Goal: Information Seeking & Learning: Check status

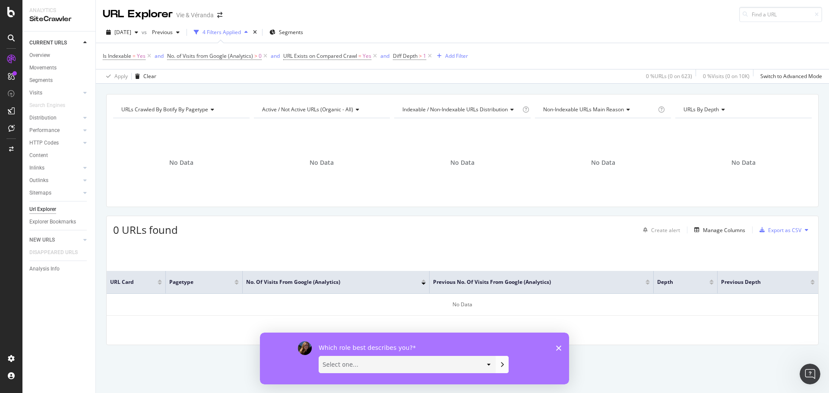
drag, startPoint x: 434, startPoint y: 367, endPoint x: 430, endPoint y: 367, distance: 4.8
click at [434, 367] on select "Select one... Analyst/BI C-level Leadership Content Manager Engineer Marketing …" at bounding box center [407, 364] width 176 height 16
click at [558, 351] on div "Which role best describes you? Select one... Analyst/BI C-level Leadership Cont…" at bounding box center [414, 359] width 309 height 52
click at [557, 347] on icon "Fermer l'enquête" at bounding box center [558, 348] width 5 height 5
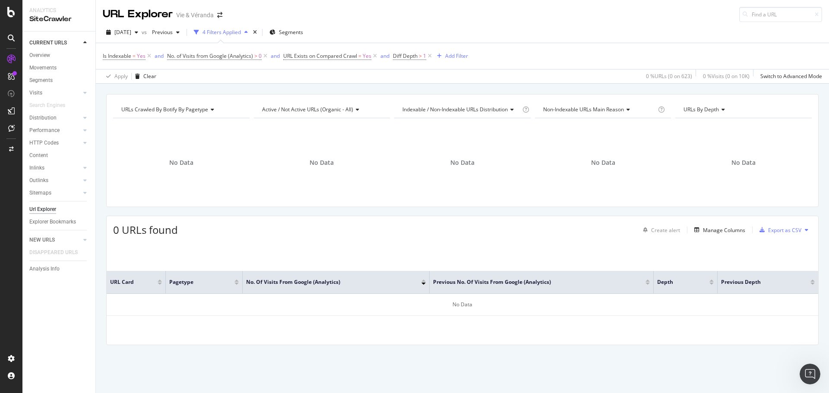
click at [480, 34] on div "2025 Sep. 7th vs Previous 4 Filters Applied Segments" at bounding box center [462, 33] width 733 height 17
click at [504, 23] on div "2025 Sep. 7th vs Previous 4 Filters Applied Segments Is Indexable = Yes and No.…" at bounding box center [462, 53] width 733 height 62
click at [241, 32] on div "4 Filters Applied" at bounding box center [222, 32] width 38 height 7
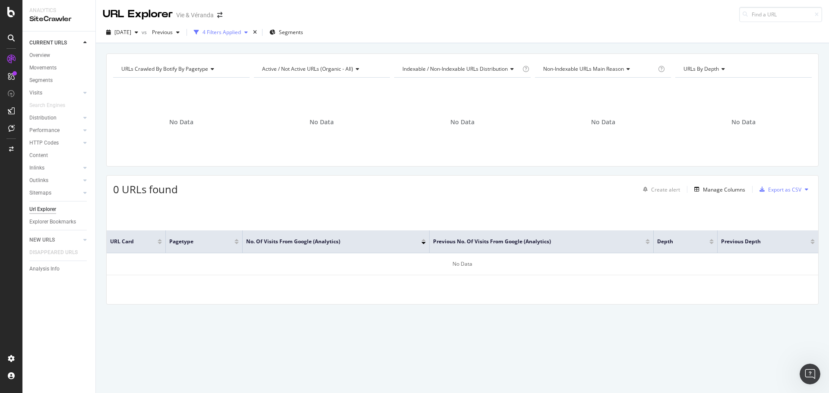
click at [241, 32] on div "4 Filters Applied" at bounding box center [222, 32] width 38 height 7
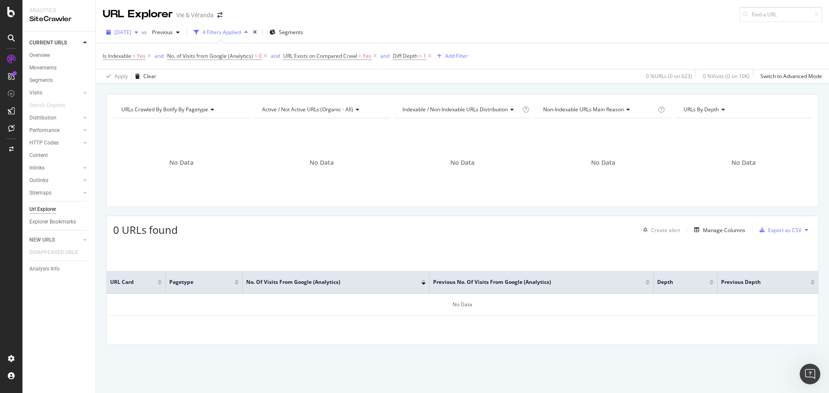
click at [140, 36] on div "[DATE]" at bounding box center [122, 32] width 39 height 13
click at [159, 83] on div "2024 Jun. 26th" at bounding box center [139, 86] width 49 height 8
click at [209, 108] on icon at bounding box center [211, 109] width 6 height 5
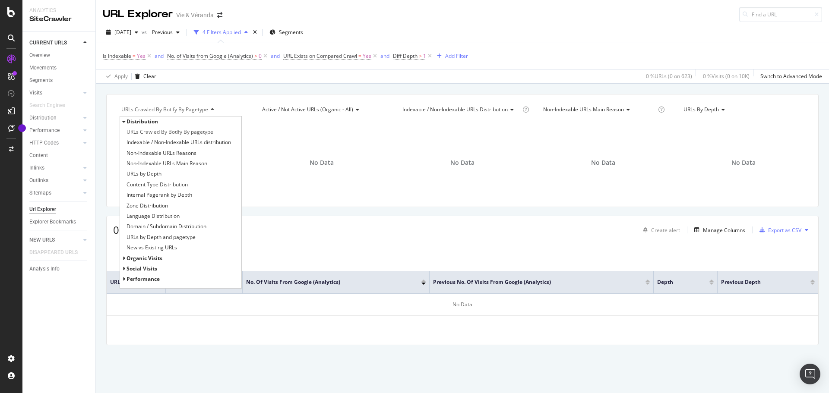
click at [210, 107] on icon at bounding box center [211, 109] width 6 height 5
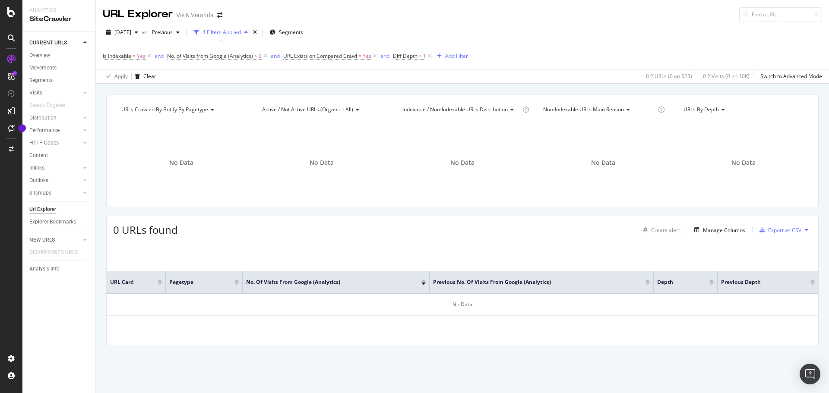
click at [663, 80] on div "0 % URLs ( 0 on 623 )" at bounding box center [669, 76] width 46 height 7
drag, startPoint x: 669, startPoint y: 75, endPoint x: 698, endPoint y: 76, distance: 28.5
click at [698, 76] on div "0 % URLs ( 0 on 623 ) 0 % Visits ( 0 on 10K ) Switch to Advanced Mode" at bounding box center [733, 77] width 180 height 14
click at [706, 83] on div "0 % Visits ( 0 on 10K )" at bounding box center [725, 77] width 50 height 14
